Goal: Browse casually

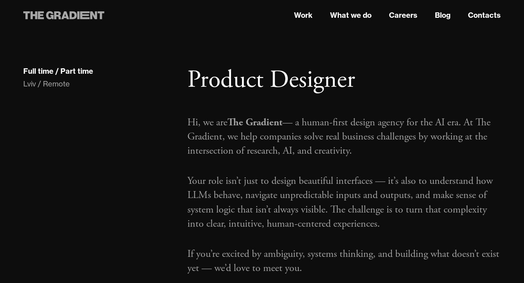
click at [71, 15] on icon at bounding box center [73, 15] width 7 height 8
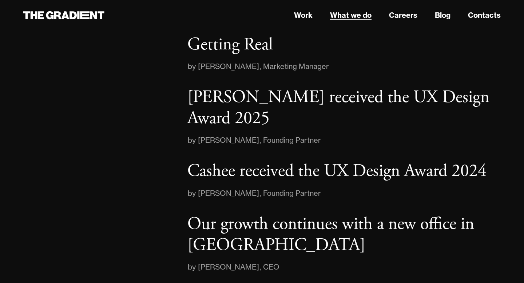
scroll to position [1158, 0]
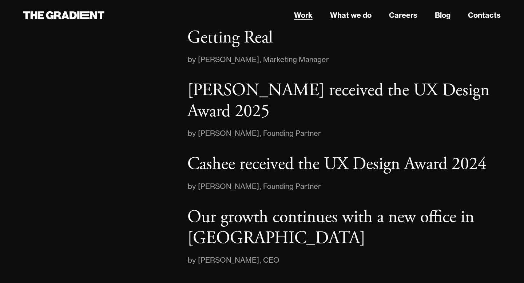
click at [308, 17] on link "Work" at bounding box center [303, 15] width 19 height 11
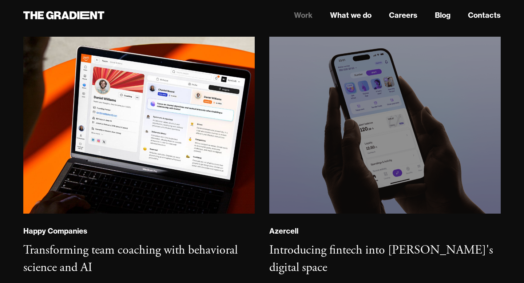
scroll to position [399, 0]
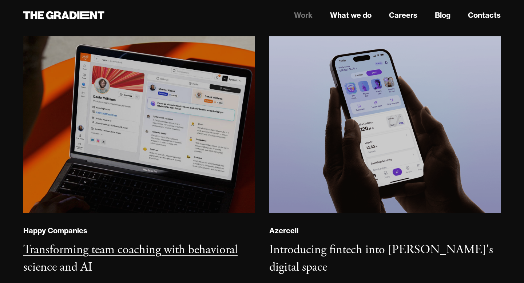
click at [196, 138] on img at bounding box center [139, 125] width 234 height 180
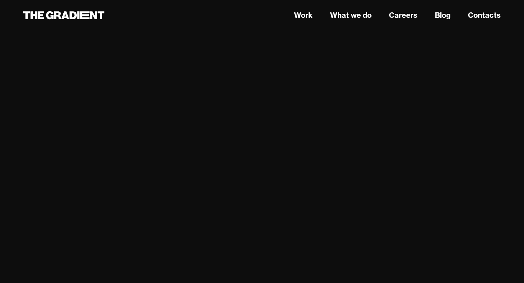
scroll to position [2292, 0]
